Goal: Navigation & Orientation: Understand site structure

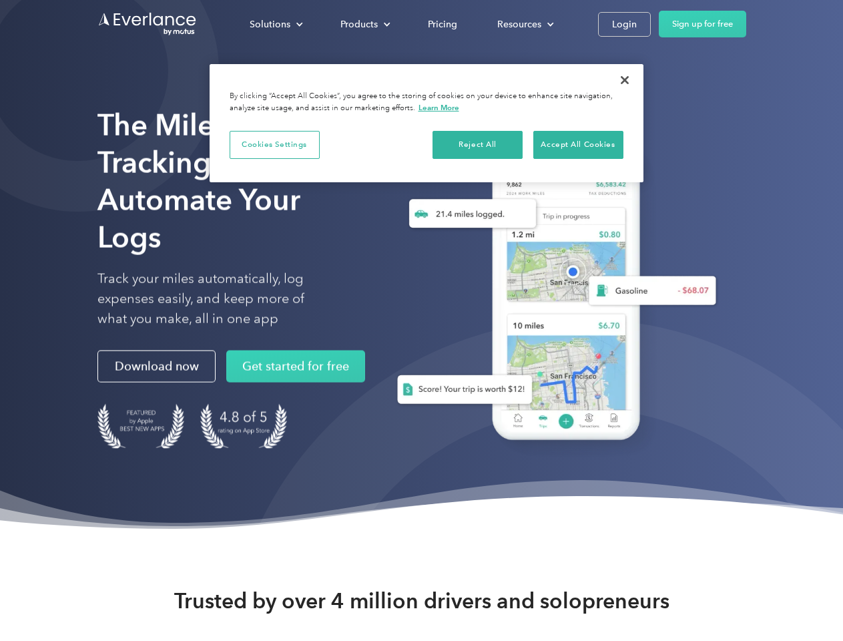
click at [276, 24] on div "Solutions" at bounding box center [270, 24] width 41 height 17
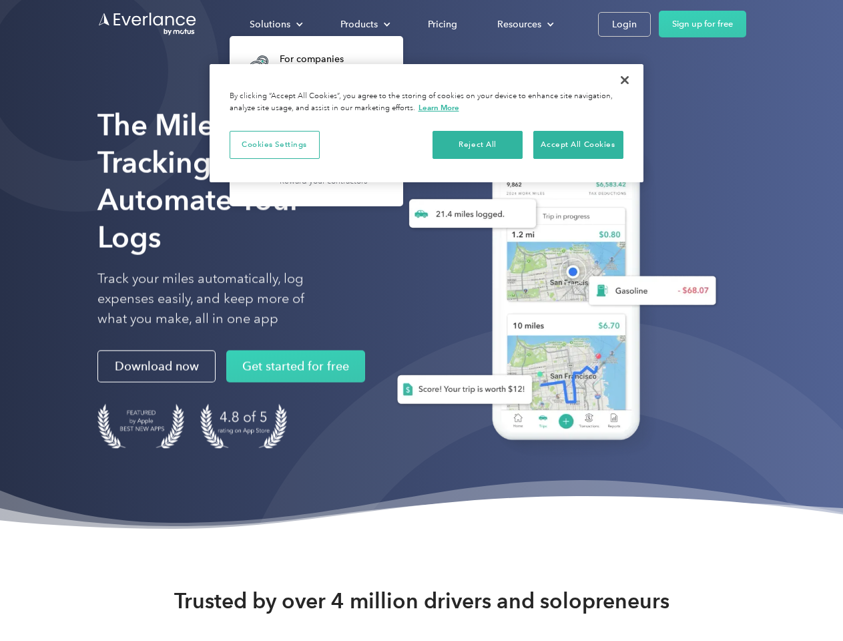
click at [364, 24] on div "Products" at bounding box center [359, 24] width 37 height 17
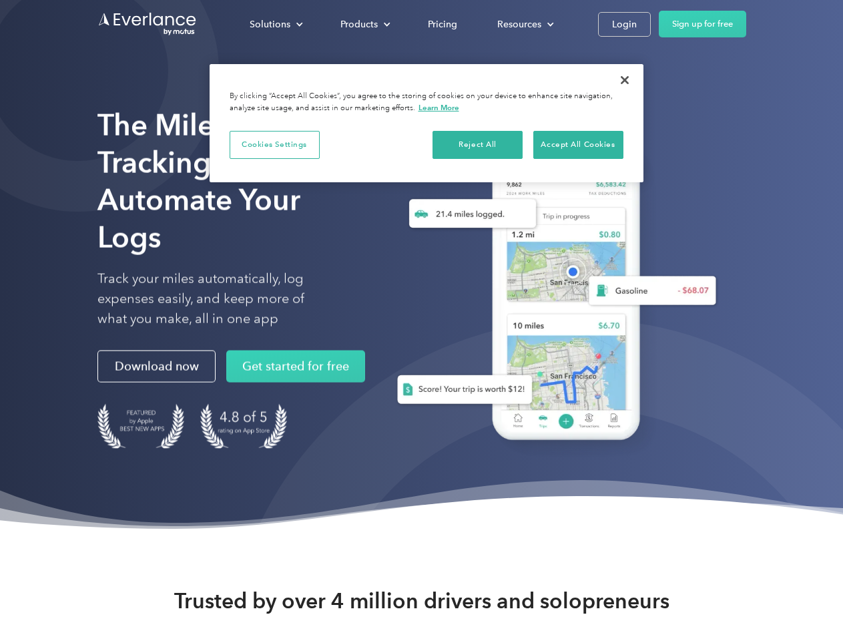
click at [524, 24] on div "Resources" at bounding box center [519, 24] width 44 height 17
click at [274, 144] on button "Cookies Settings" at bounding box center [275, 145] width 90 height 28
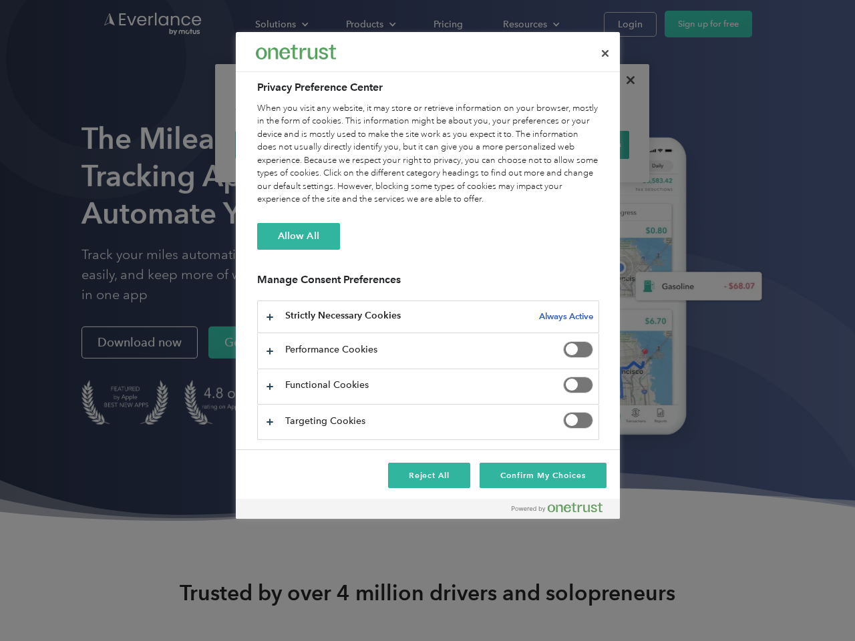
click at [478, 144] on div "When you visit any website, it may store or retrieve information on your browse…" at bounding box center [428, 154] width 342 height 104
click at [578, 144] on div "When you visit any website, it may store or retrieve information on your browse…" at bounding box center [428, 154] width 342 height 104
click at [625, 80] on div at bounding box center [427, 320] width 855 height 641
